Goal: Task Accomplishment & Management: Manage account settings

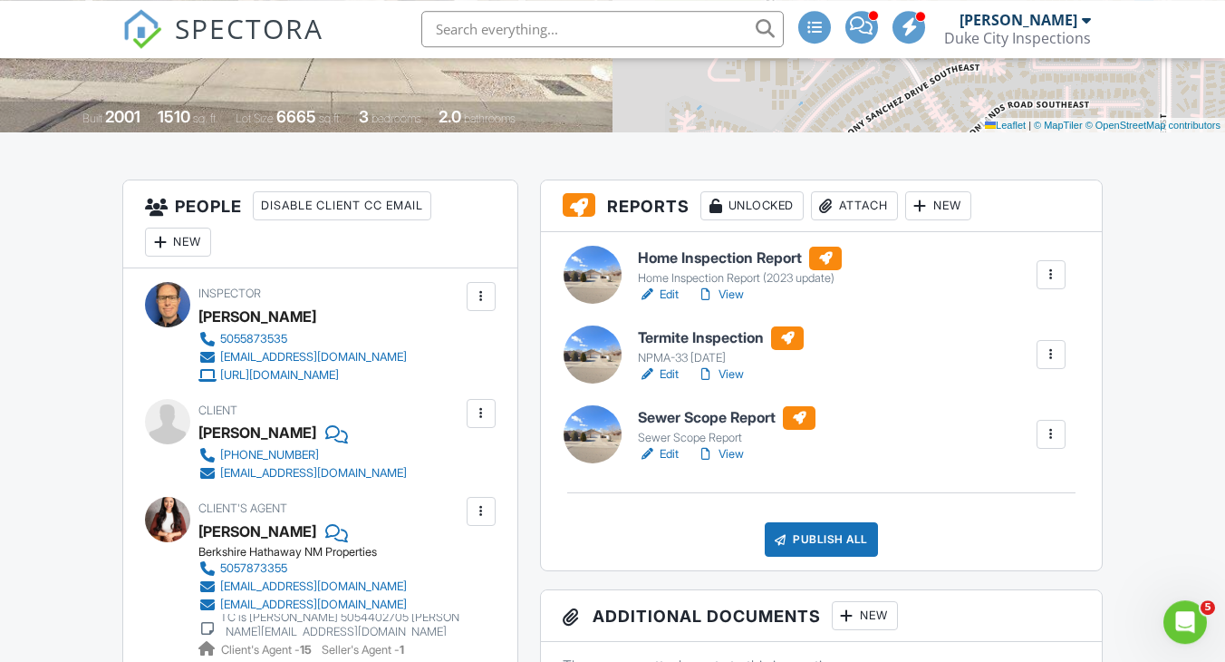
scroll to position [353, 0]
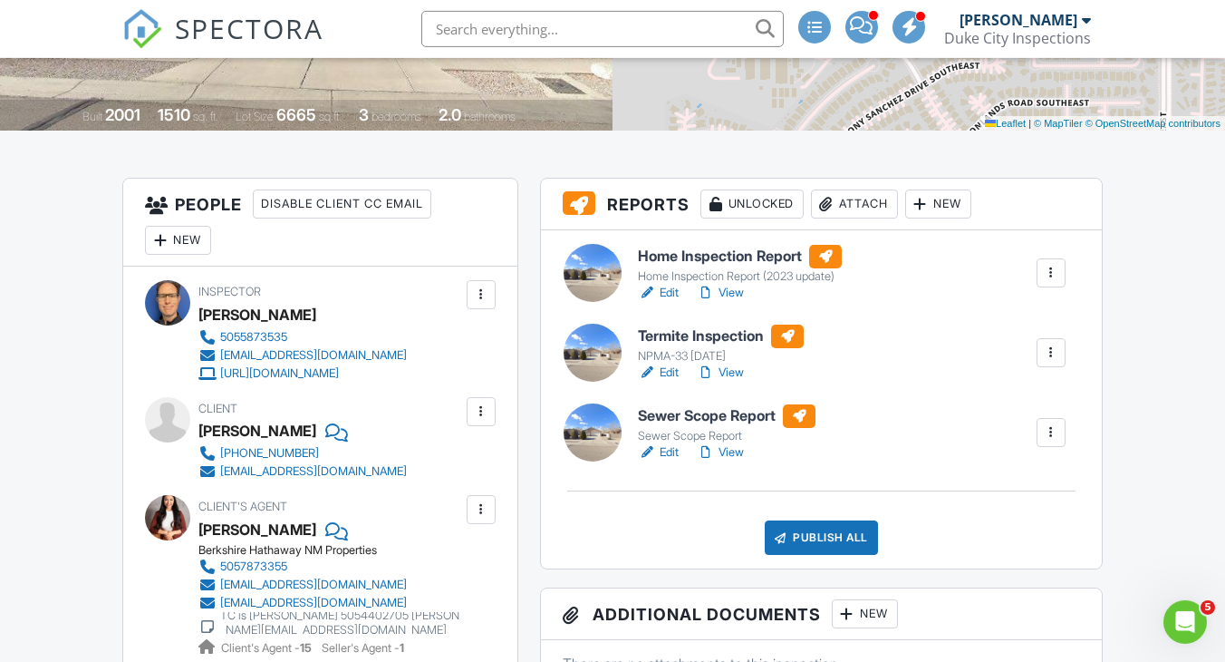
click at [689, 411] on h6 "Sewer Scope Report" at bounding box center [727, 416] width 178 height 24
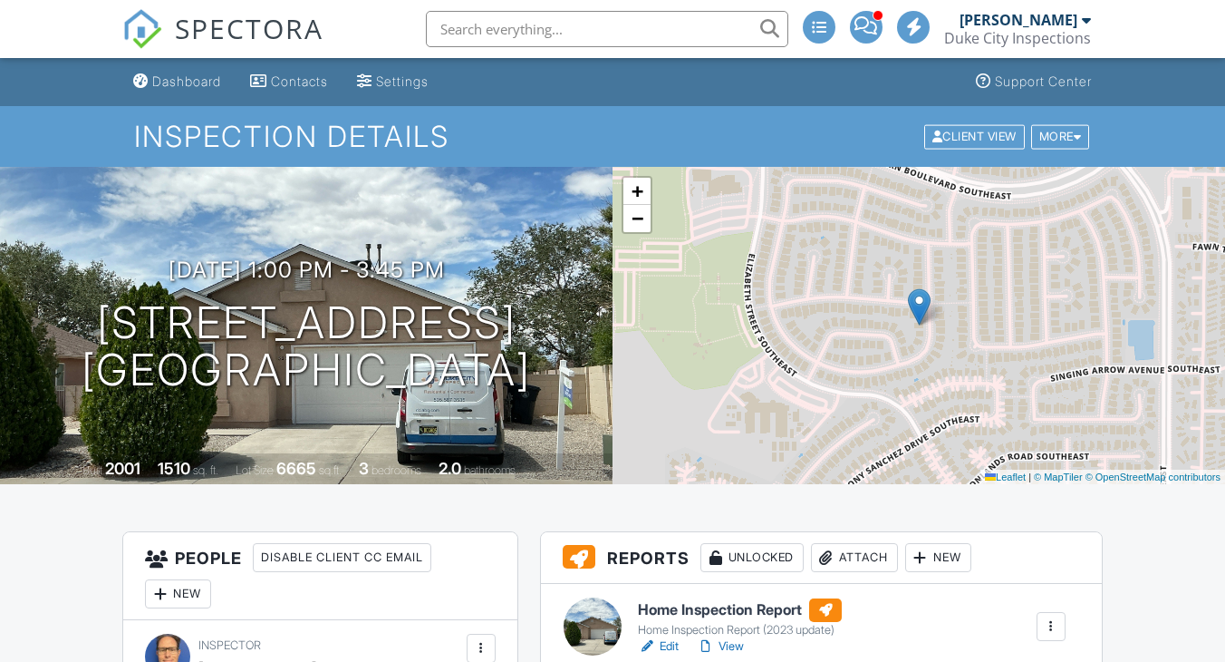
scroll to position [319, 0]
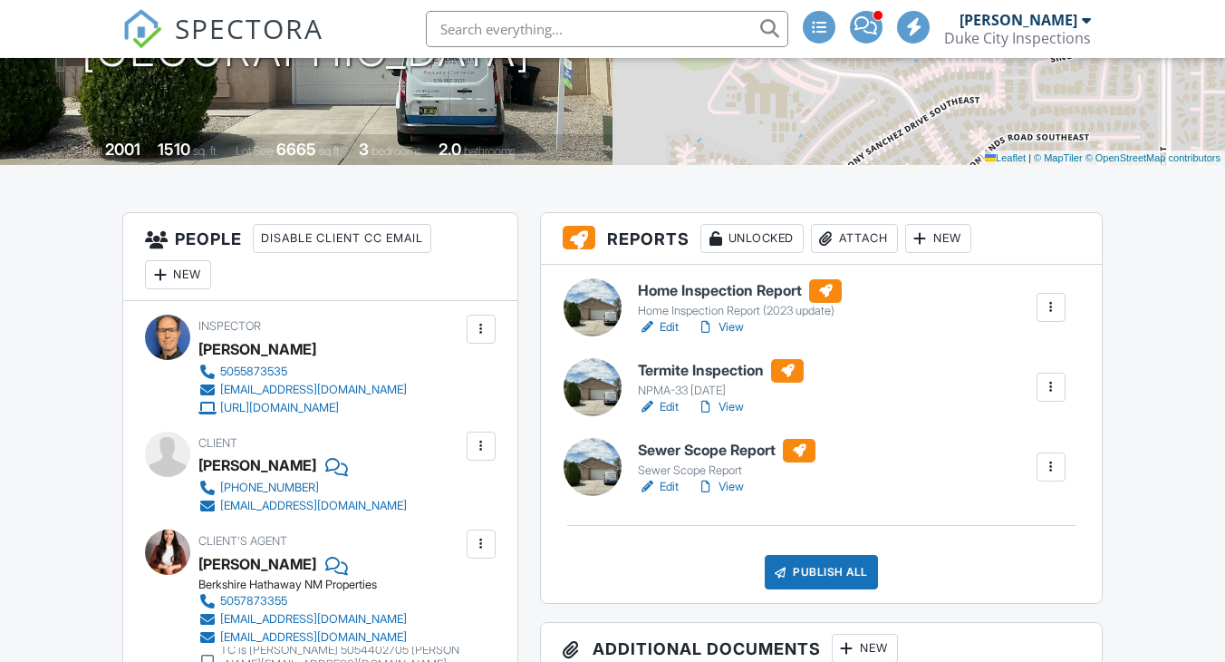
click at [743, 359] on h6 "Termite Inspection" at bounding box center [721, 371] width 166 height 24
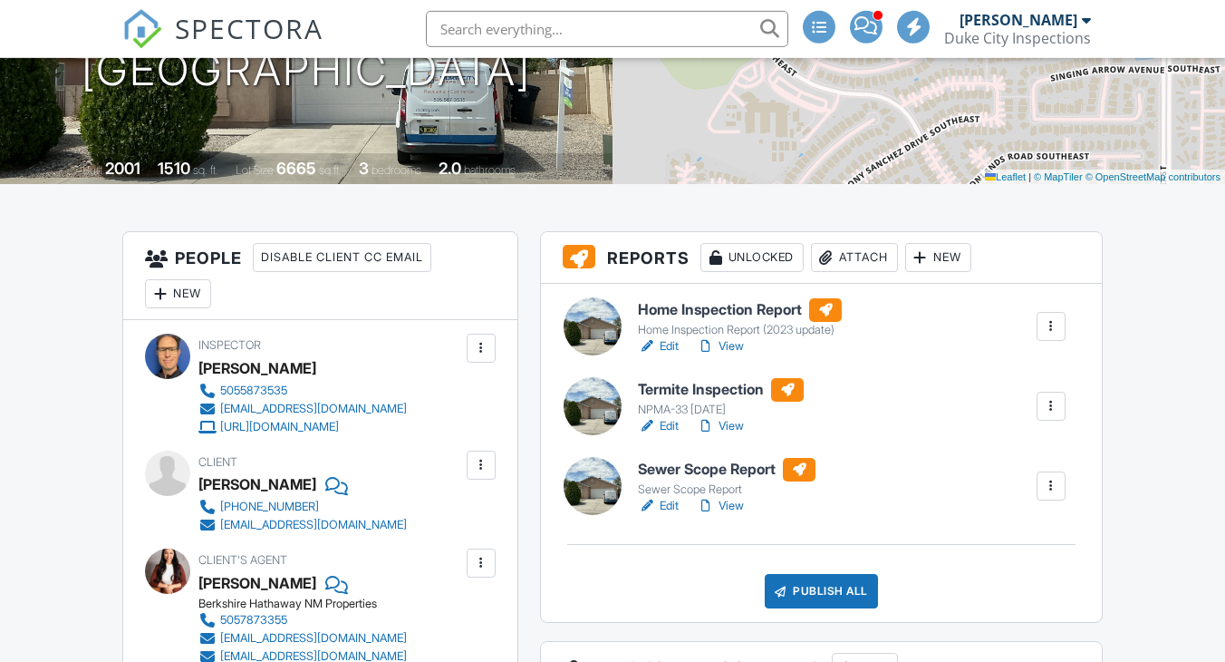
scroll to position [306, 0]
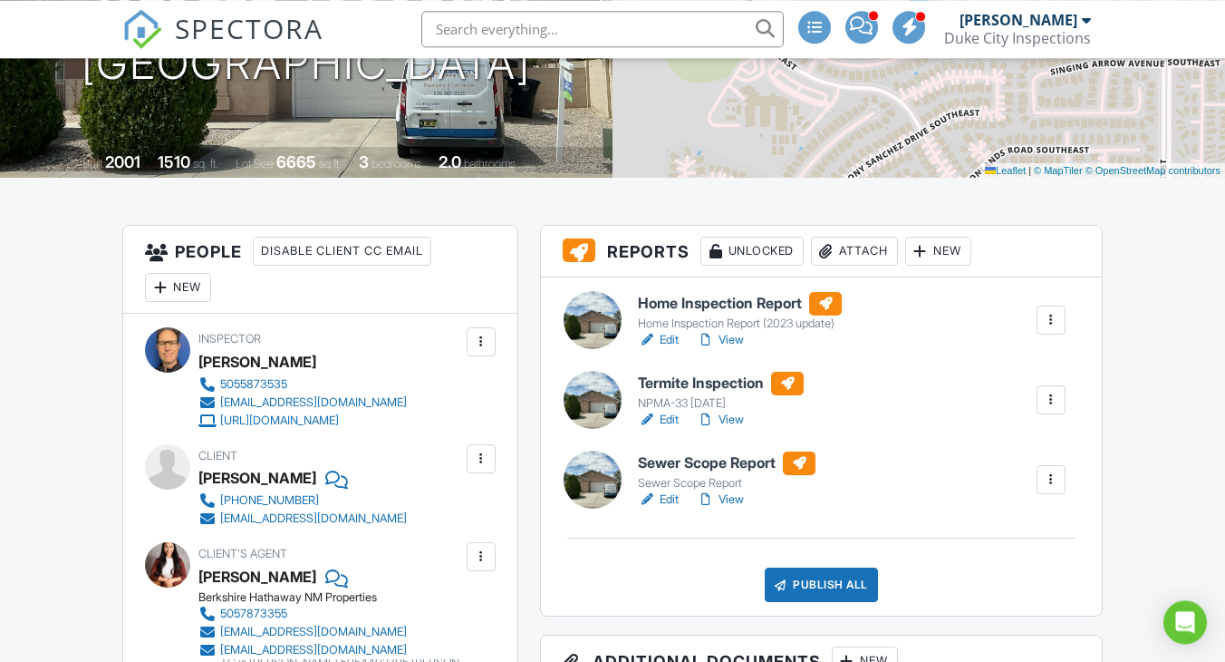
click at [863, 243] on div "Attach" at bounding box center [854, 251] width 87 height 29
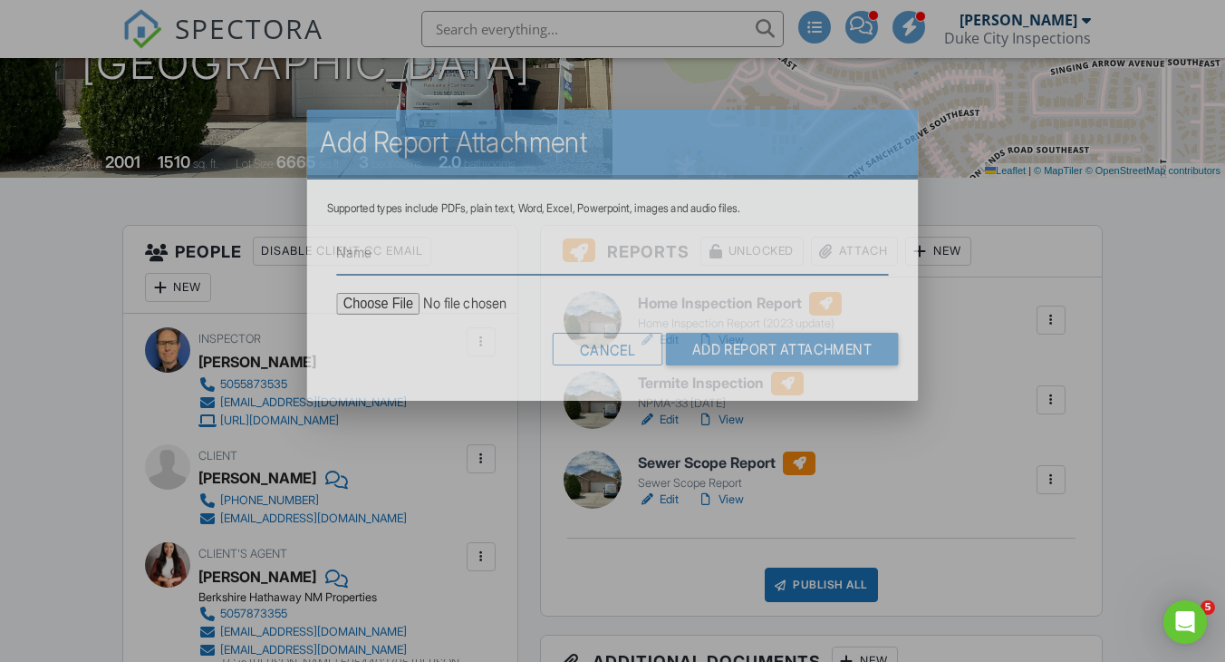
scroll to position [0, 0]
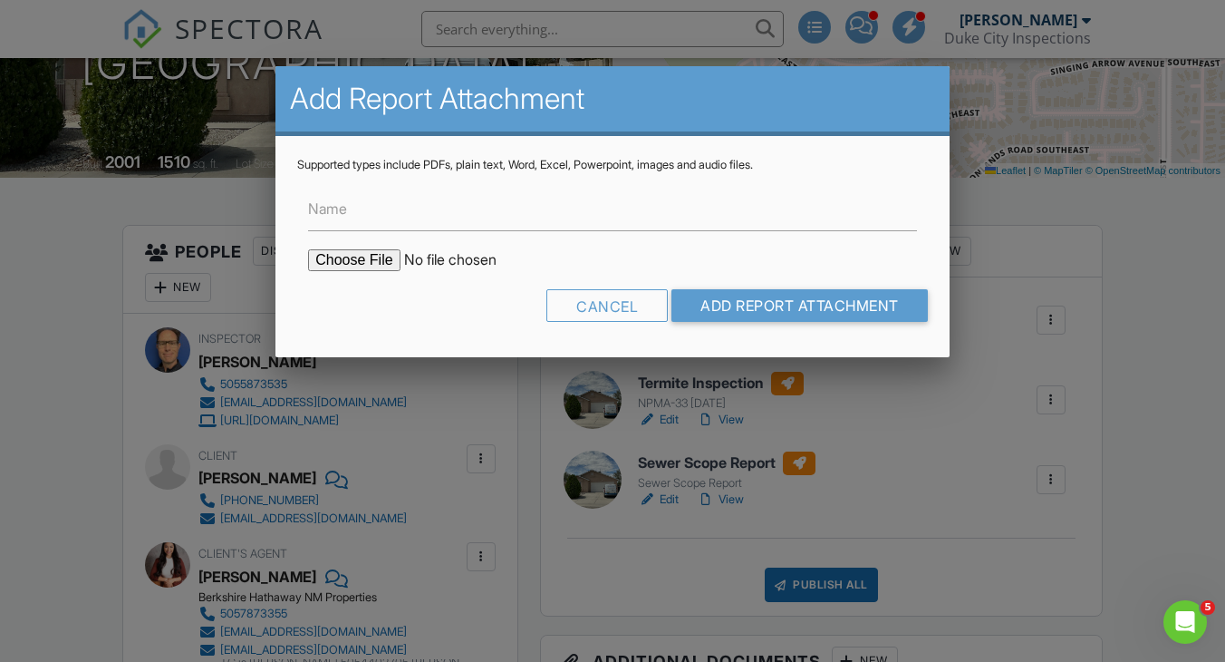
click at [353, 266] on input "file" at bounding box center [462, 260] width 308 height 22
type input "C:\fakepath\523_Talladega_St_SE___Termite_Inspection.pdf"
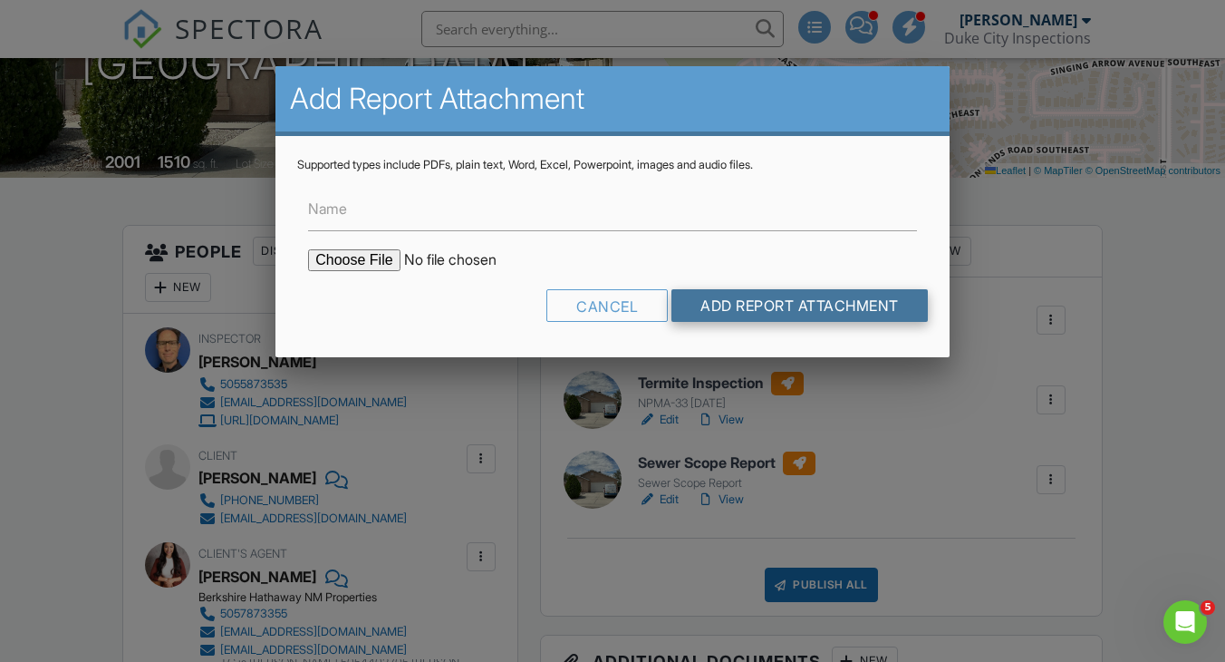
click at [855, 303] on input "Add Report Attachment" at bounding box center [800, 305] width 256 height 33
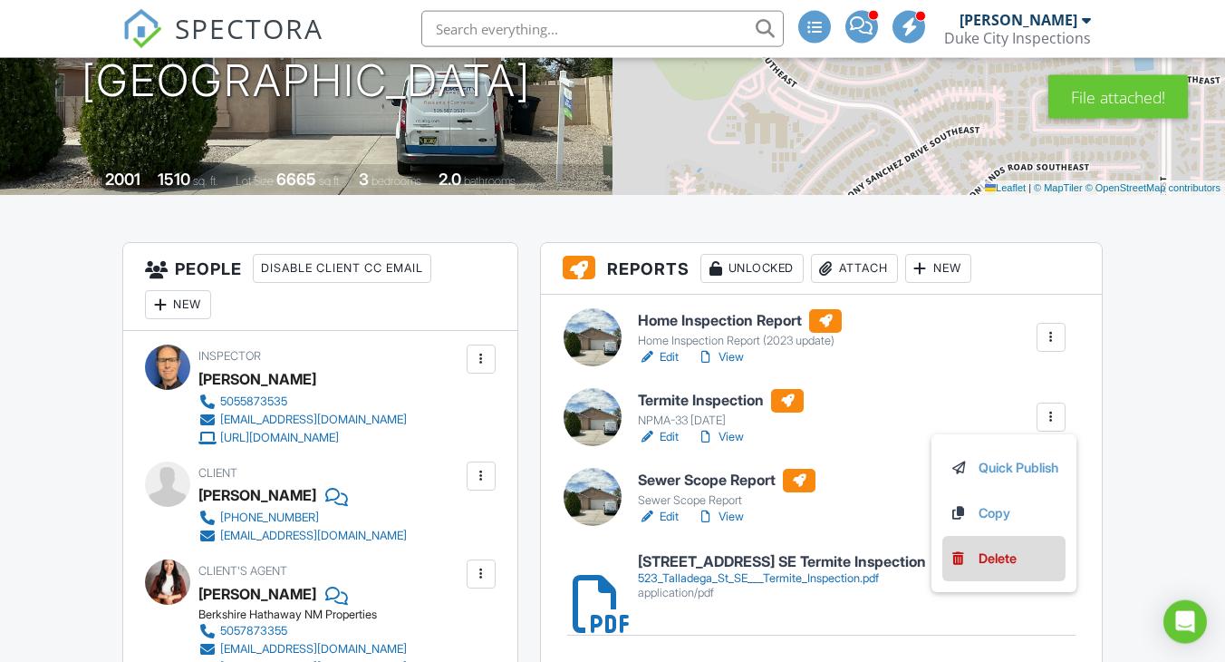
scroll to position [289, 0]
click at [999, 562] on div "Delete" at bounding box center [998, 558] width 38 height 20
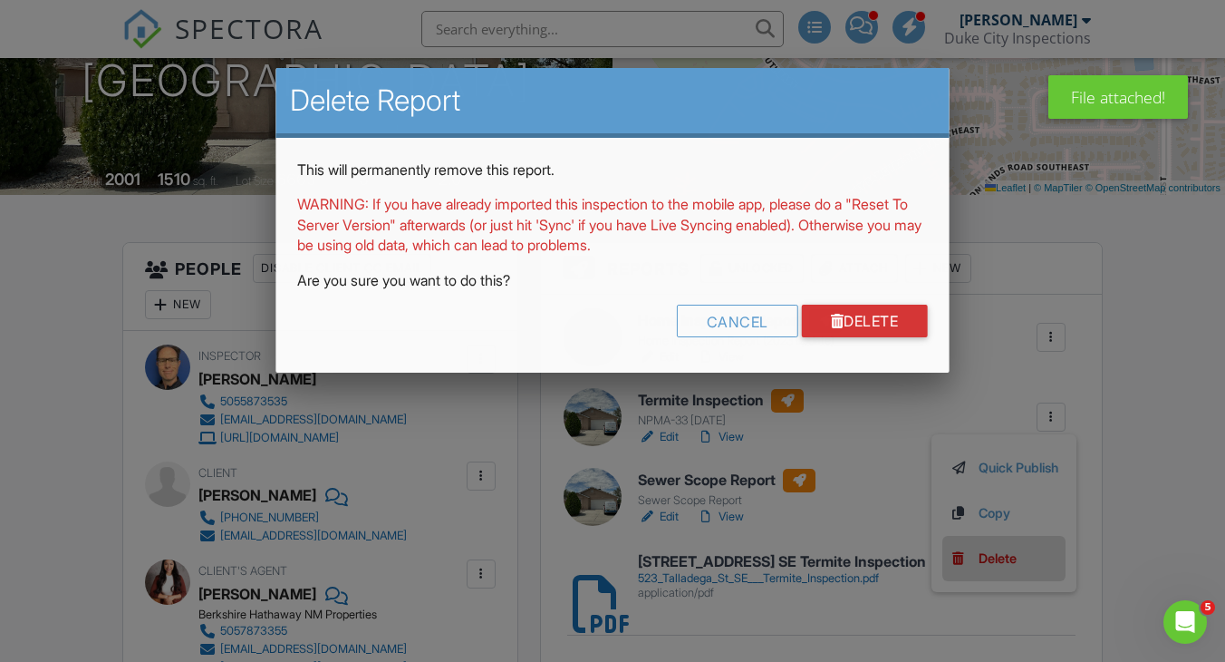
scroll to position [0, 0]
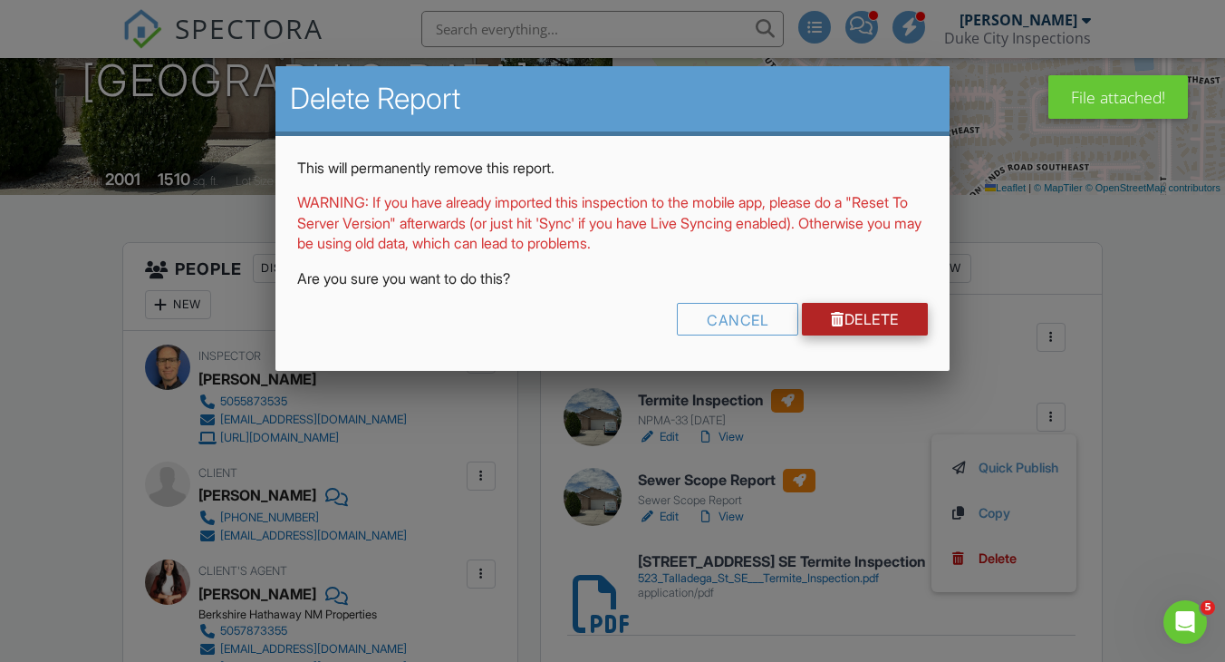
click at [879, 314] on link "Delete" at bounding box center [865, 319] width 126 height 33
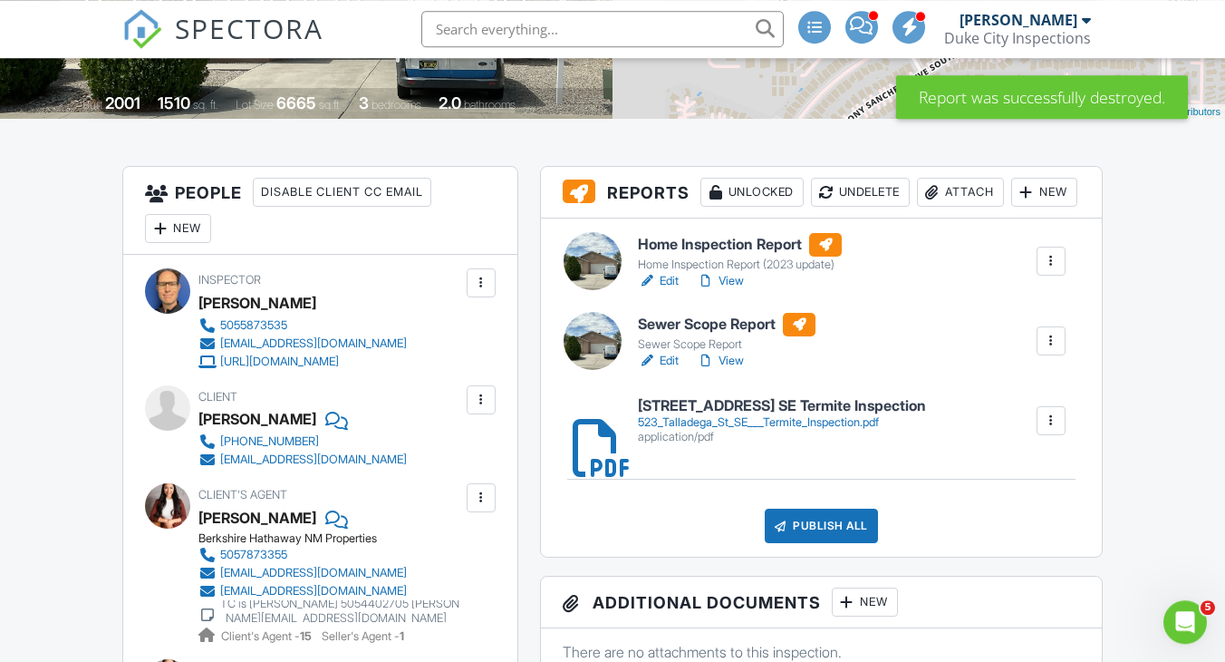
click at [674, 256] on h6 "Home Inspection Report" at bounding box center [740, 245] width 204 height 24
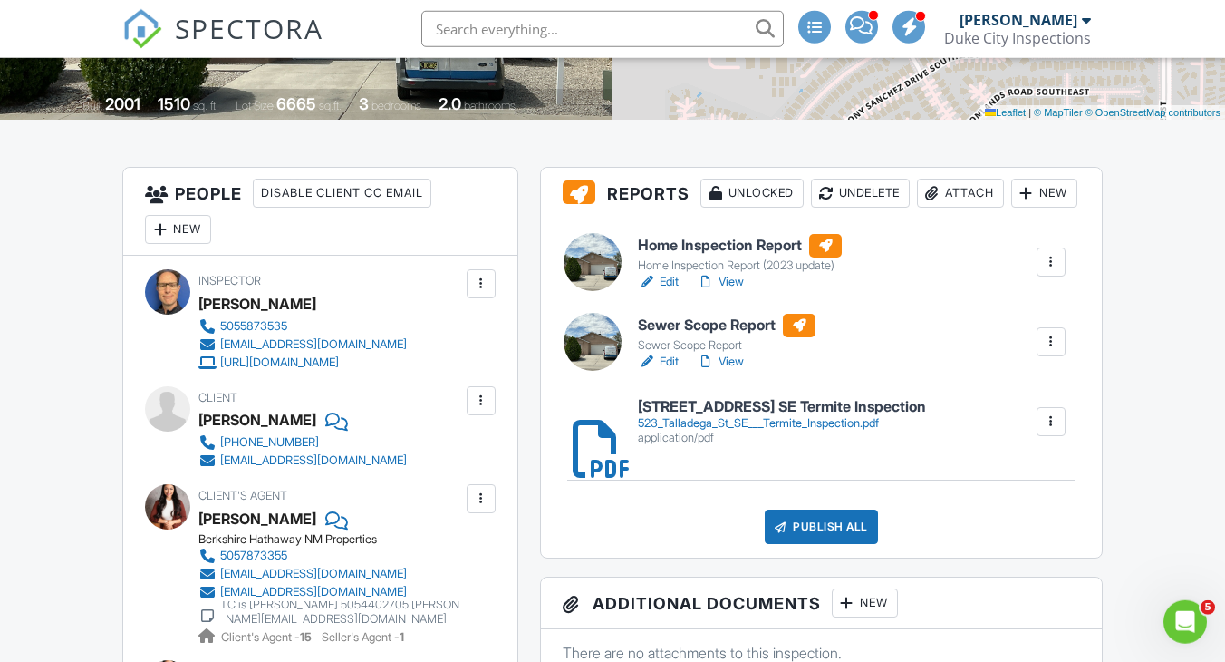
scroll to position [365, 0]
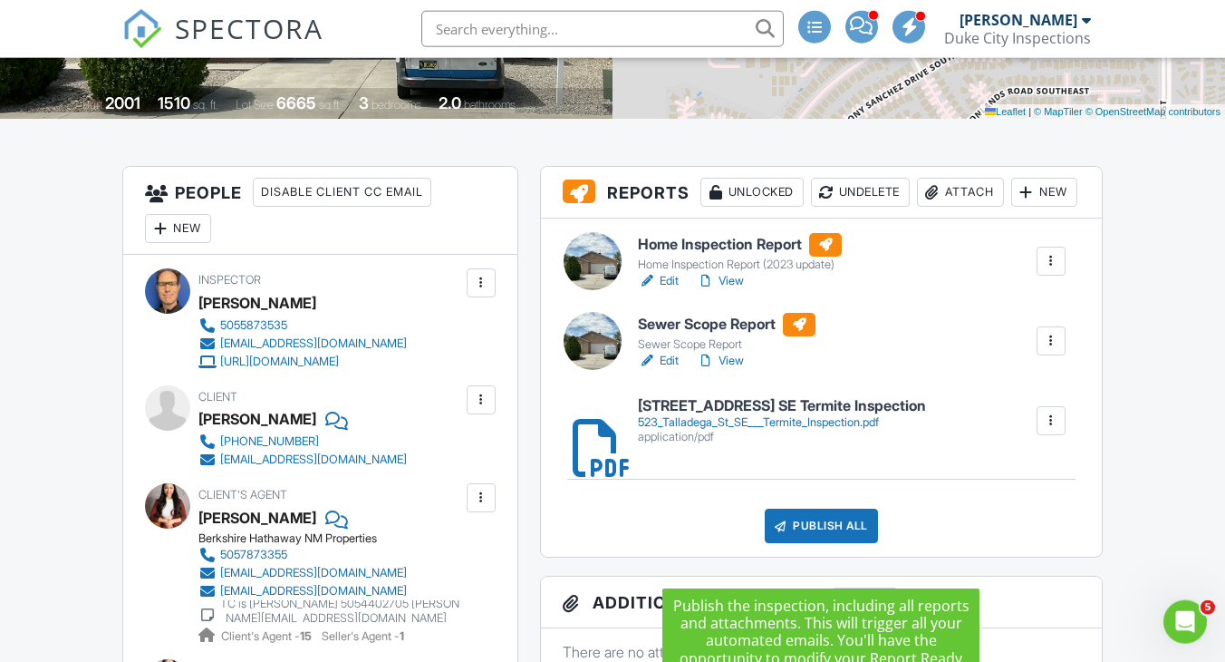
click at [825, 543] on div "Publish All" at bounding box center [821, 525] width 113 height 34
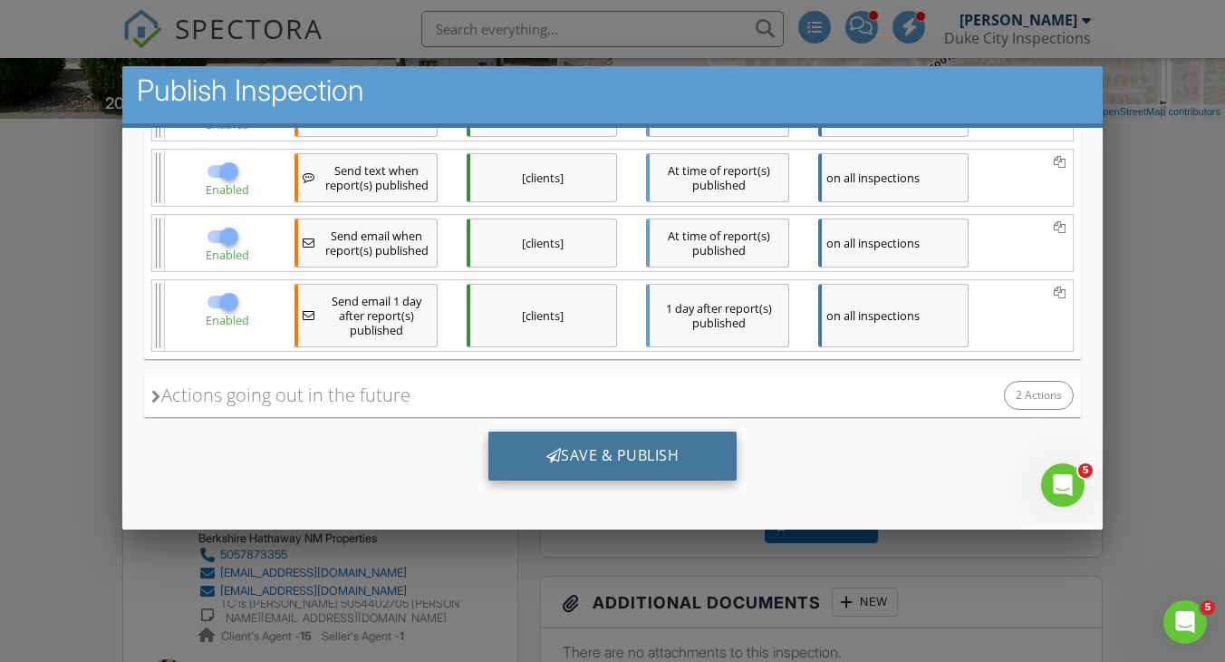
scroll to position [0, 0]
click at [622, 451] on div "Save & Publish" at bounding box center [612, 455] width 249 height 49
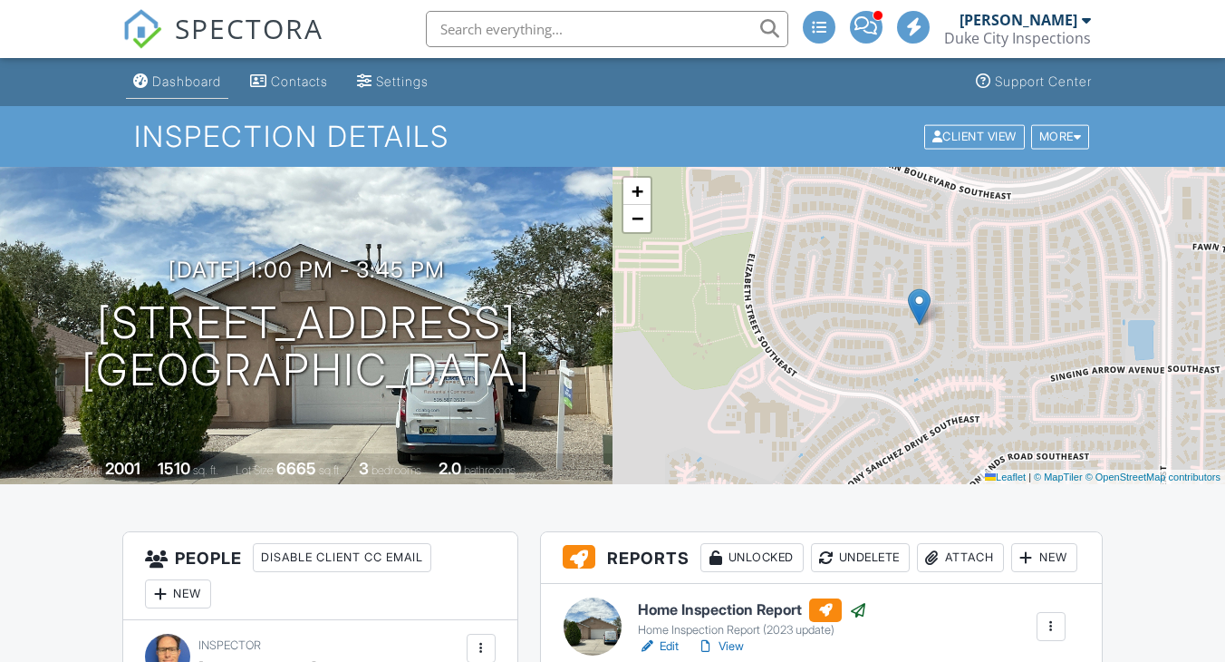
click at [194, 85] on div "Dashboard" at bounding box center [186, 80] width 69 height 15
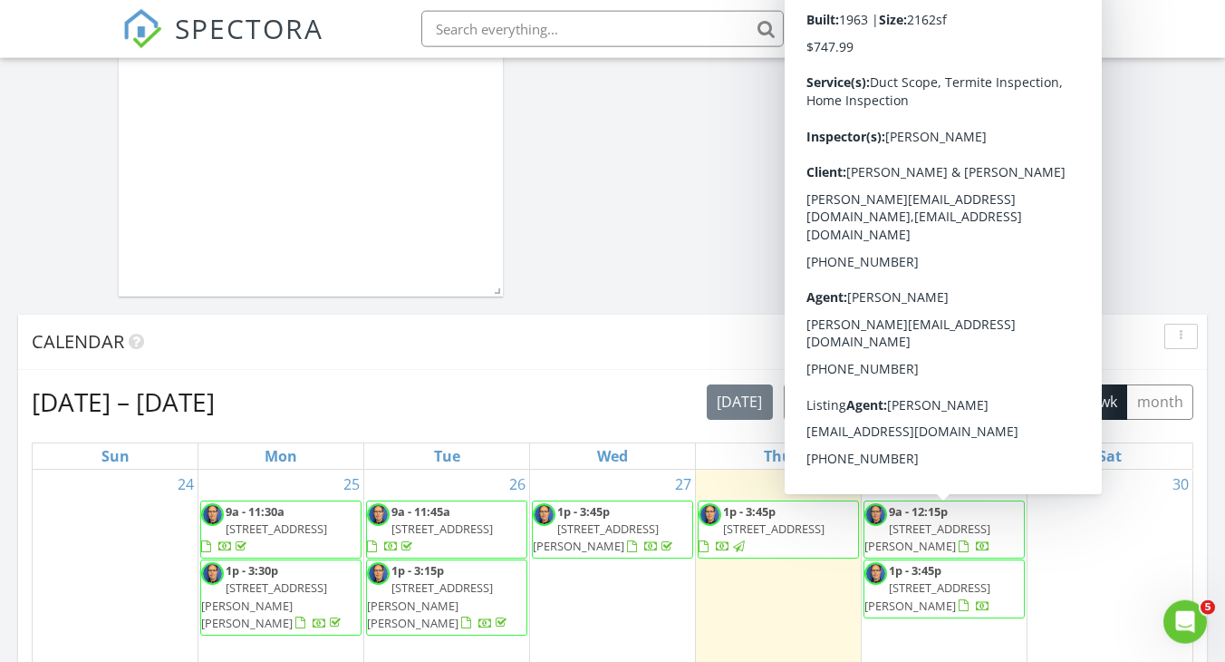
scroll to position [952, 0]
